Goal: Check status

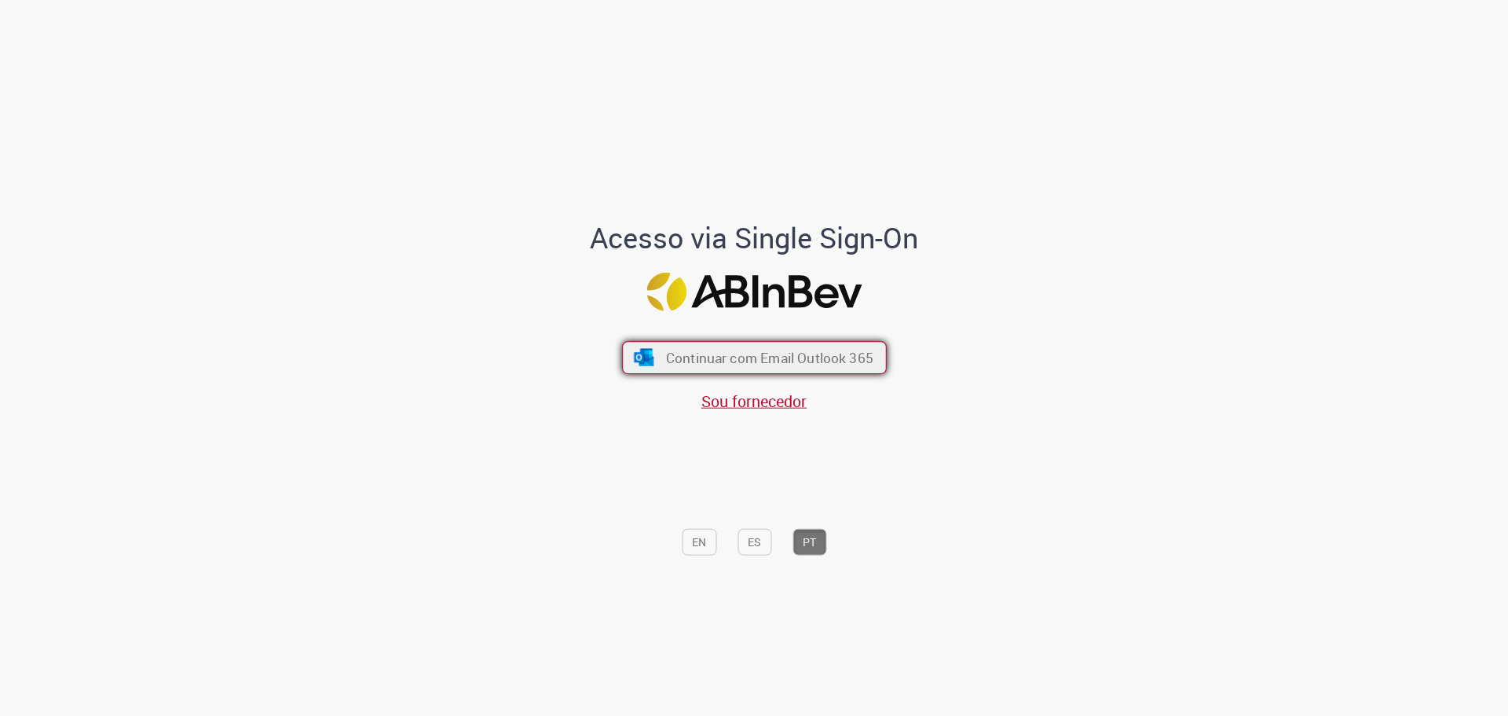
click at [735, 368] on button "Continuar com Email Outlook 365" at bounding box center [754, 357] width 265 height 33
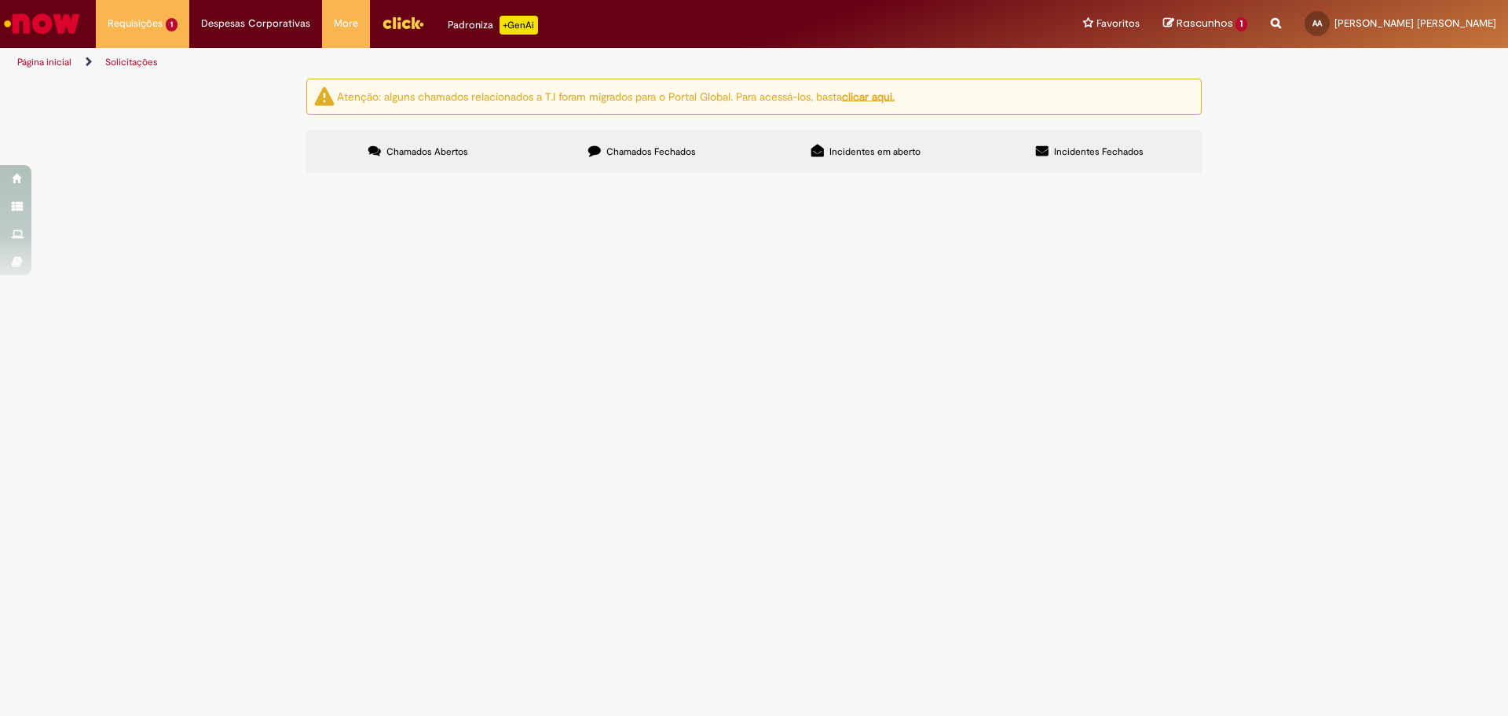
click at [401, 27] on img "Menu Cabeçalho" at bounding box center [403, 23] width 42 height 24
click at [615, 167] on label "Chamados Fechados" at bounding box center [642, 151] width 224 height 42
click at [401, 155] on span "Chamados Abertos" at bounding box center [427, 151] width 82 height 13
click at [646, 144] on label "Chamados Fechados" at bounding box center [642, 151] width 224 height 42
